Goal: Ask a question

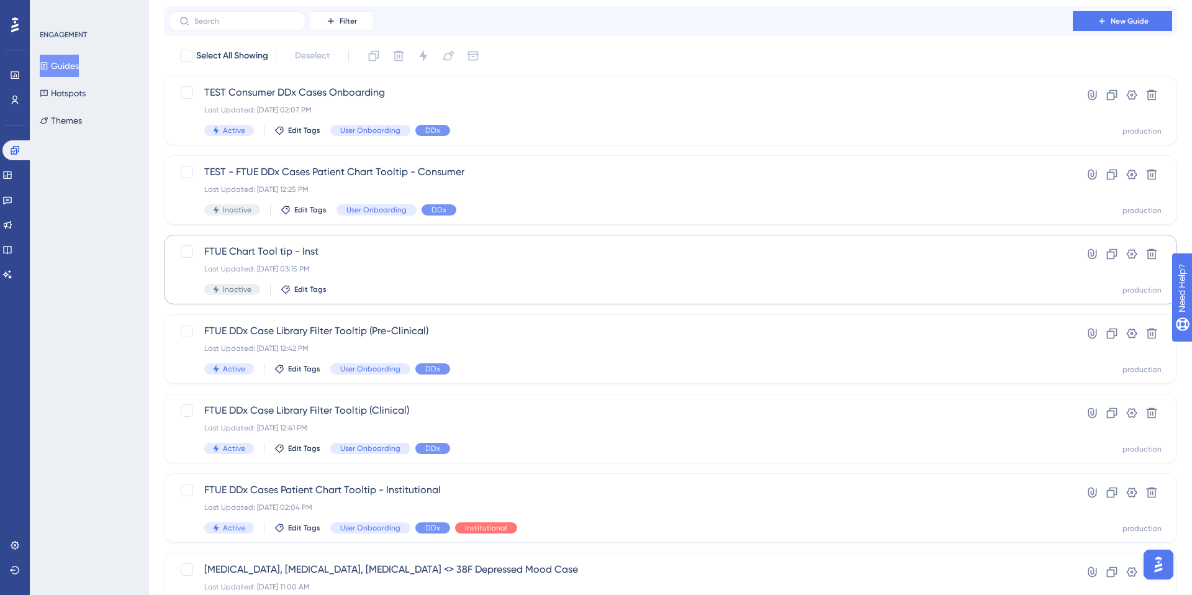
scroll to position [70, 0]
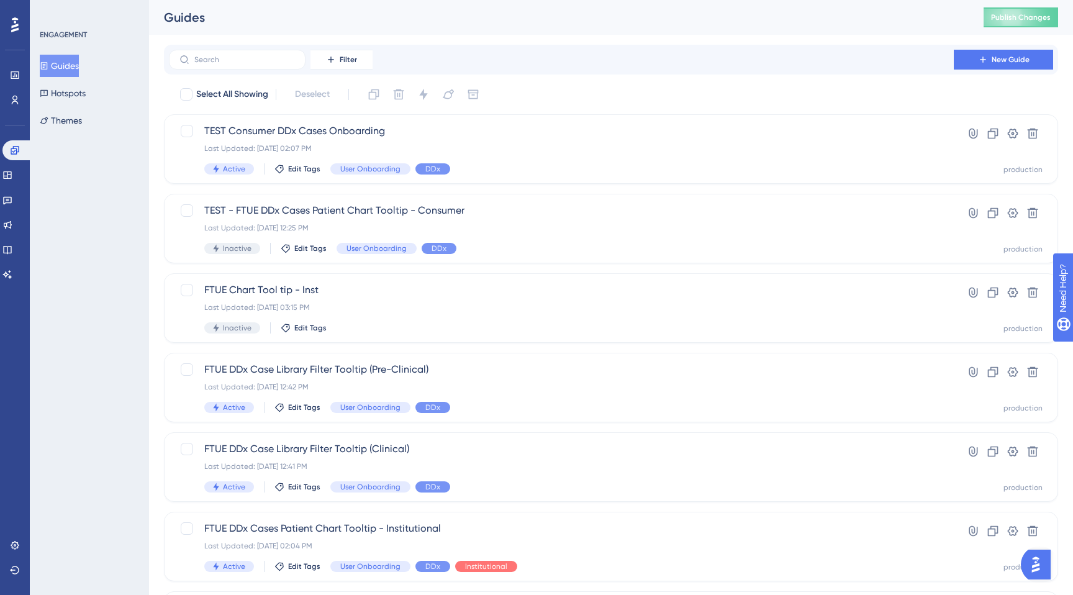
click at [1042, 563] on img "Open AI Assistant Launcher" at bounding box center [1035, 564] width 22 height 22
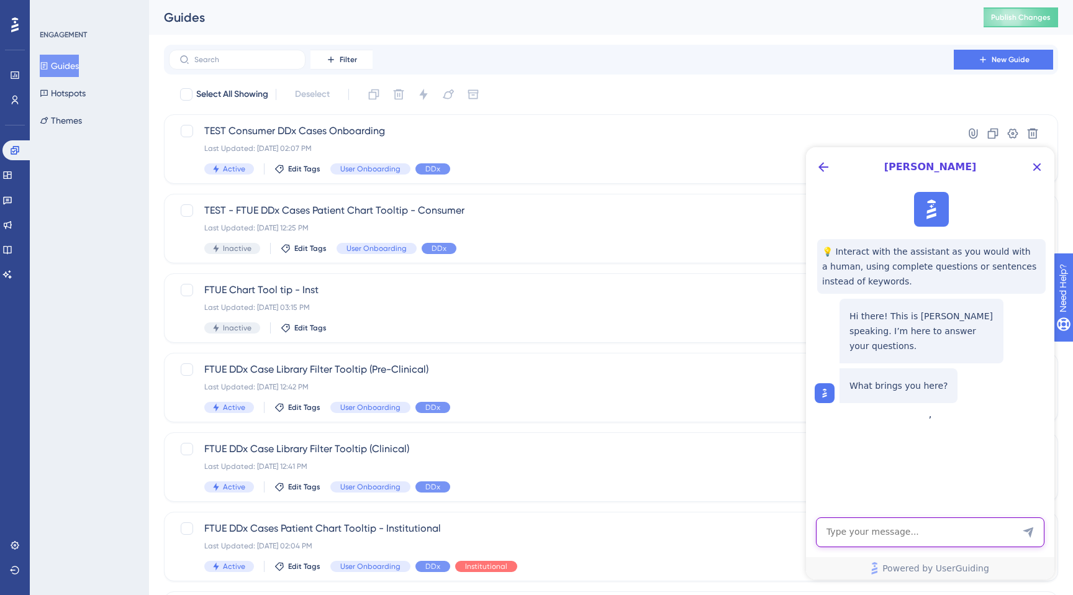
click at [877, 532] on textarea "AI Assistant Text Input" at bounding box center [930, 532] width 228 height 30
type textarea "Hello, my guides are not showing up on my website."
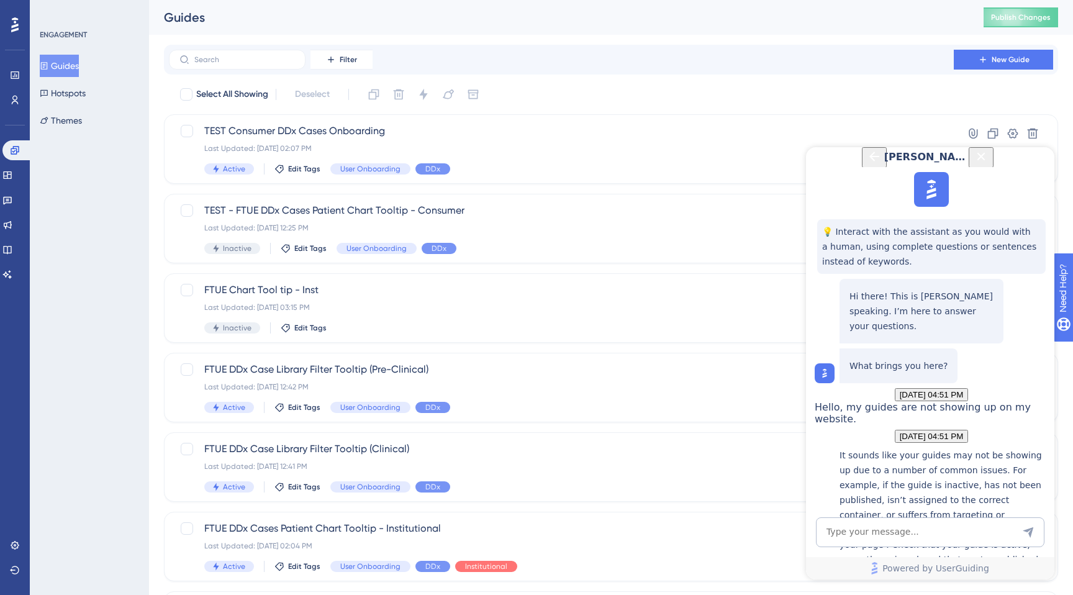
scroll to position [269, 0]
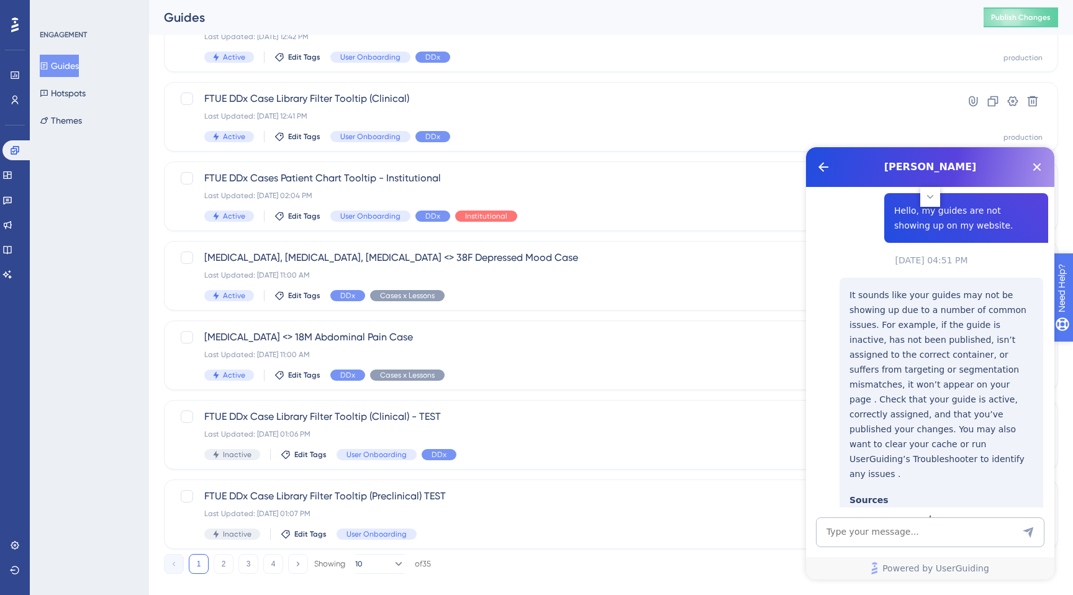
scroll to position [269, 0]
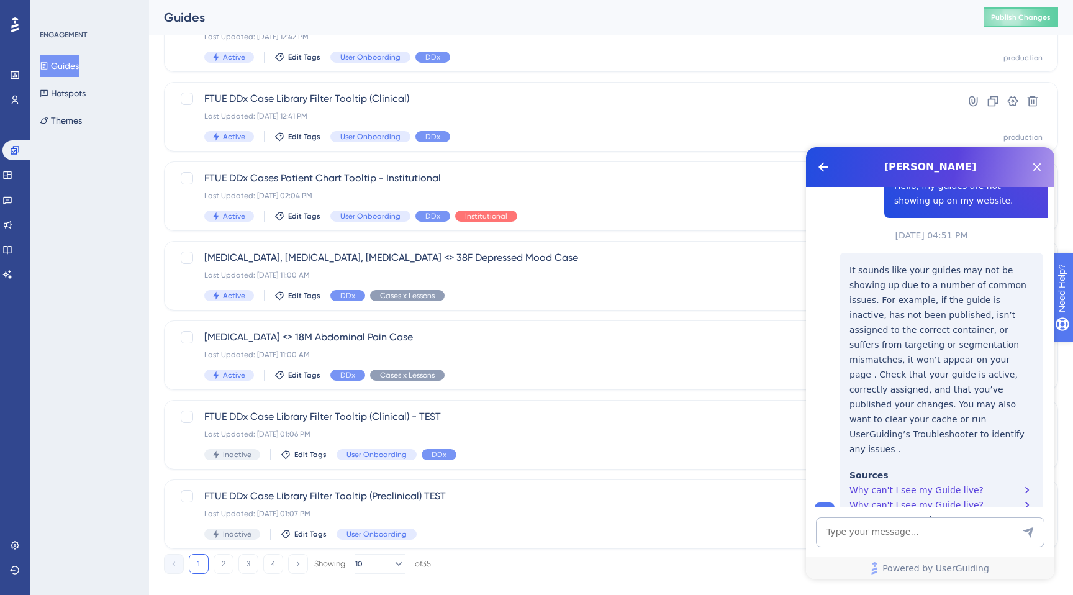
drag, startPoint x: 1070, startPoint y: 354, endPoint x: 2116, endPoint y: 663, distance: 1090.5
click at [1070, 354] on icon "open resource center" at bounding box center [1068, 351] width 13 height 13
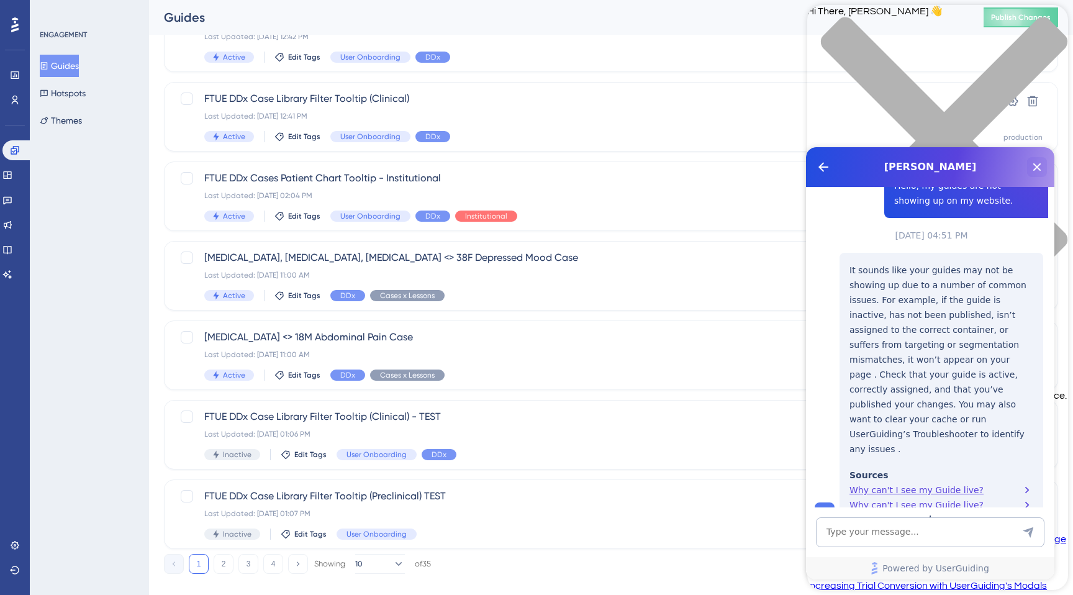
click at [1027, 166] on button "Close Button" at bounding box center [1037, 167] width 20 height 20
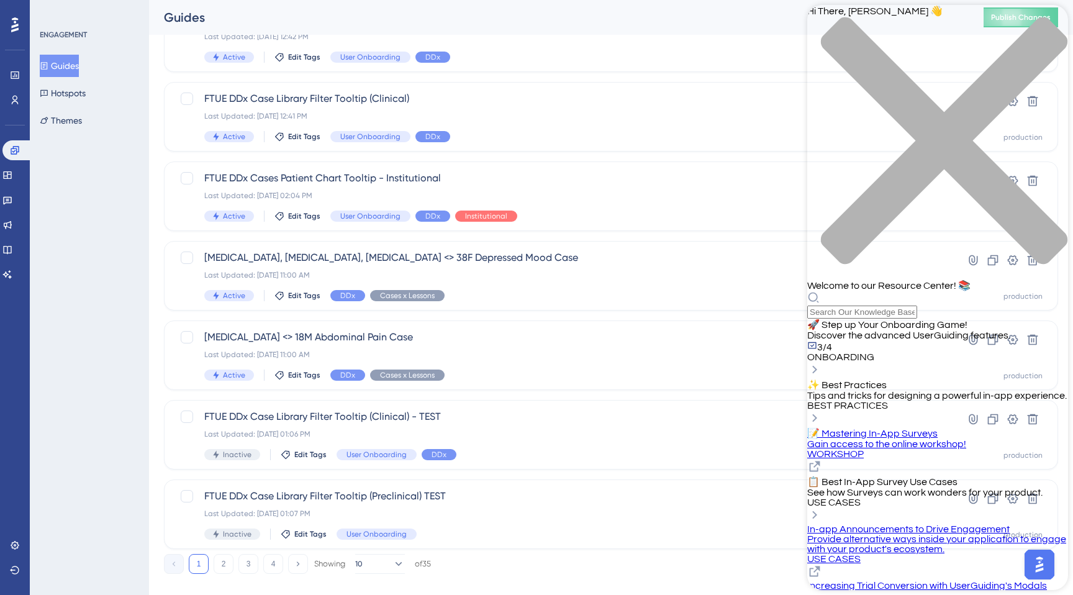
scroll to position [227, 0]
